Goal: Task Accomplishment & Management: Use online tool/utility

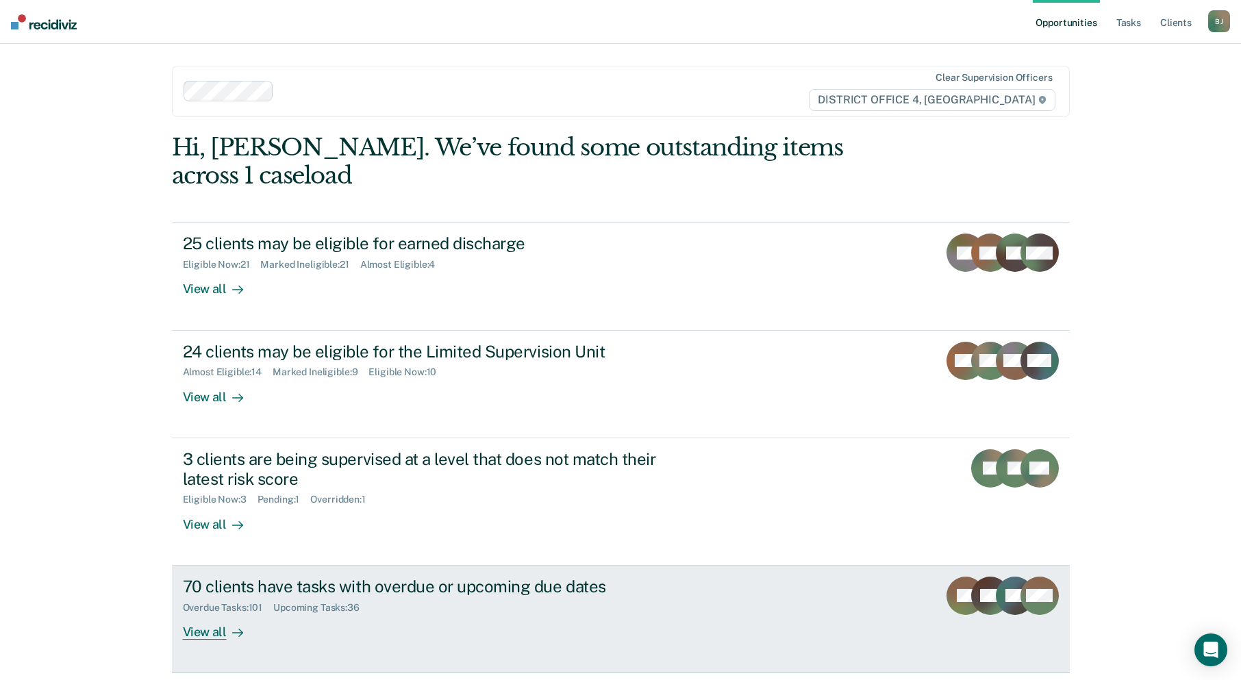
click at [275, 577] on div "70 clients have tasks with overdue or upcoming due dates" at bounding box center [423, 587] width 481 height 20
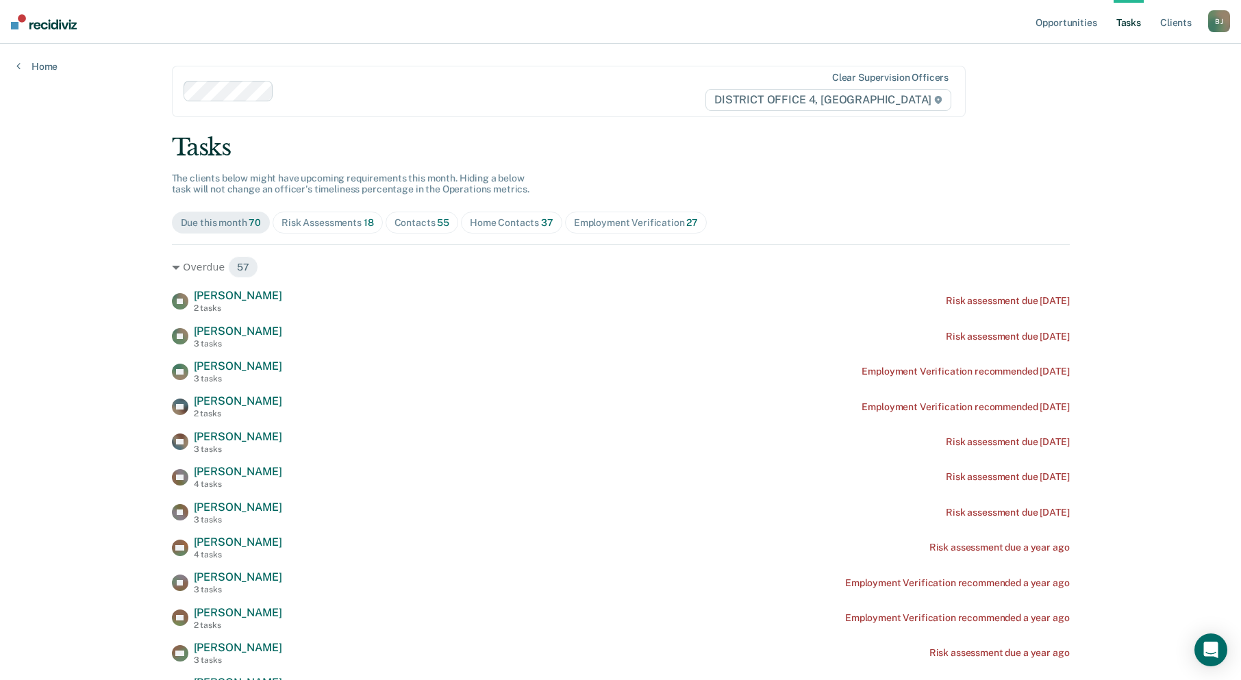
click at [497, 222] on div "Home Contacts 37" at bounding box center [512, 223] width 84 height 12
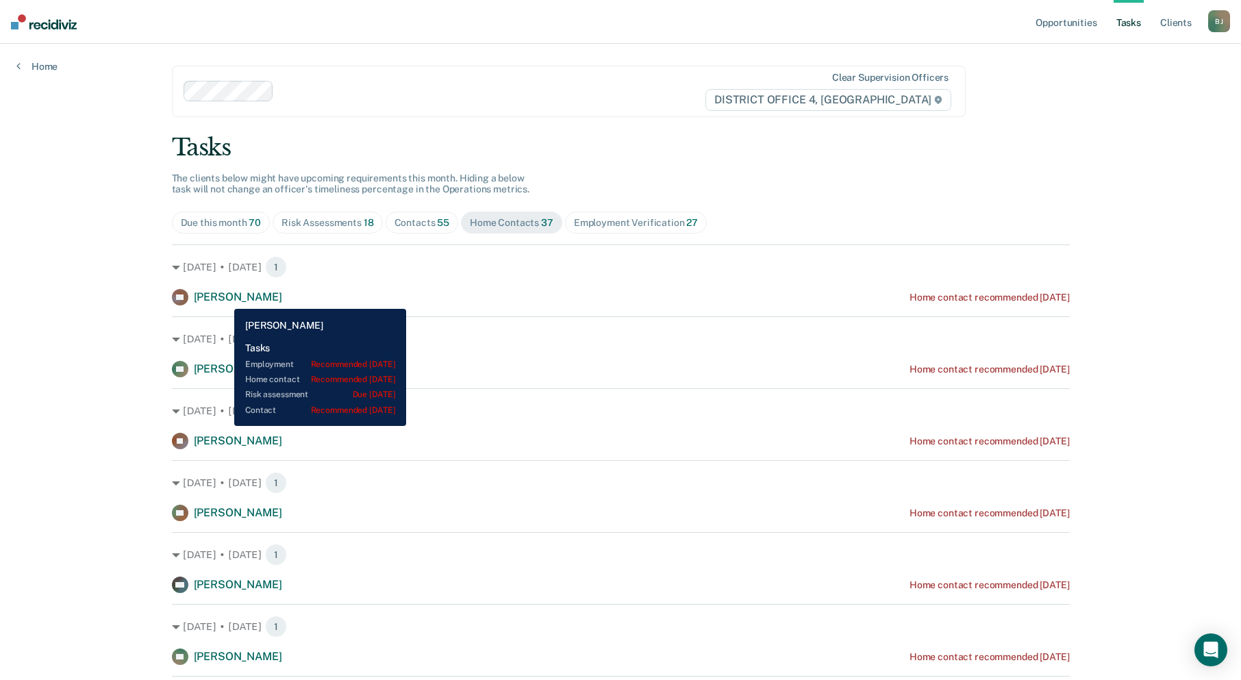
click at [224, 299] on span "[PERSON_NAME]" at bounding box center [238, 296] width 88 height 13
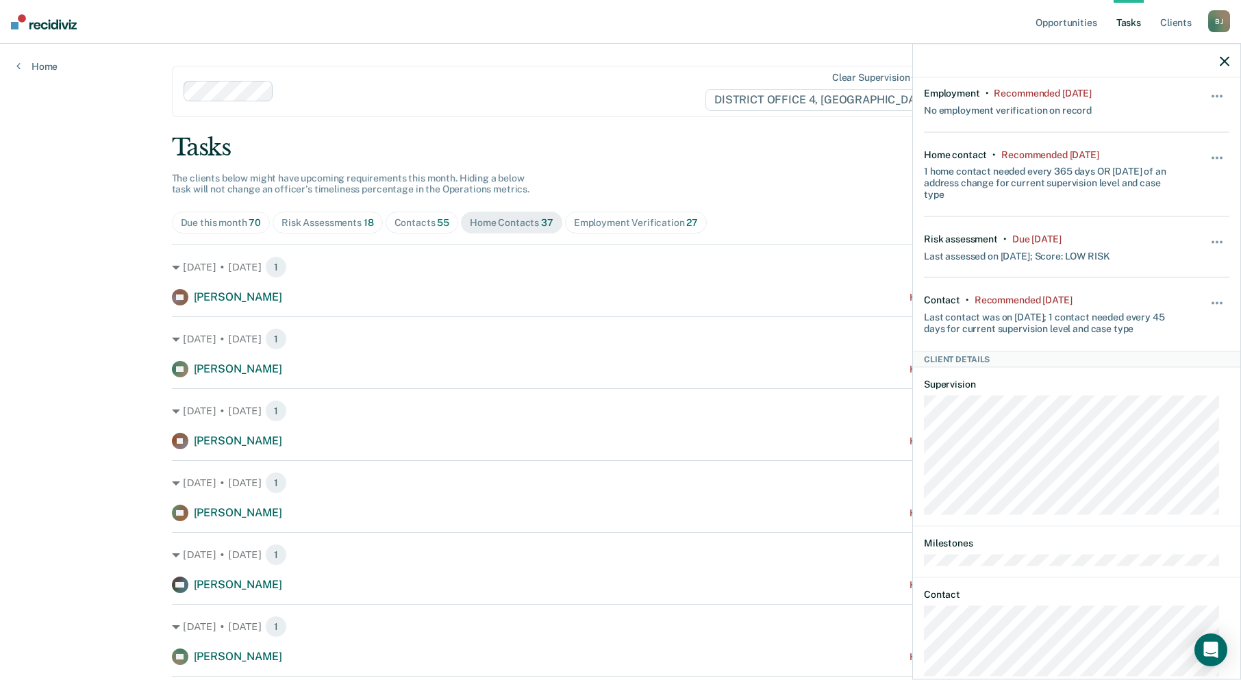
scroll to position [123, 0]
